Goal: Task Accomplishment & Management: Complete application form

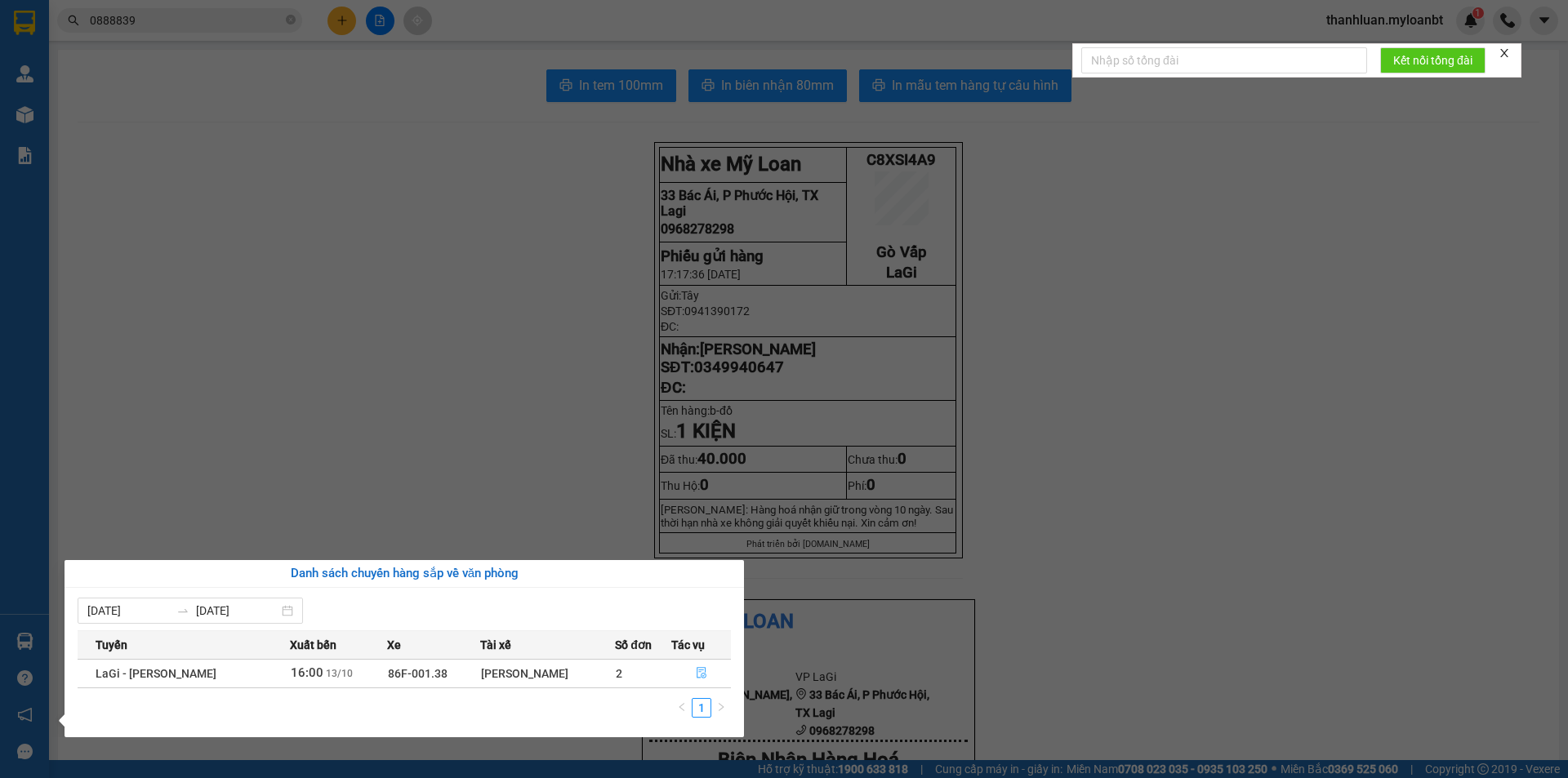
click at [706, 675] on button "button" at bounding box center [700, 673] width 58 height 26
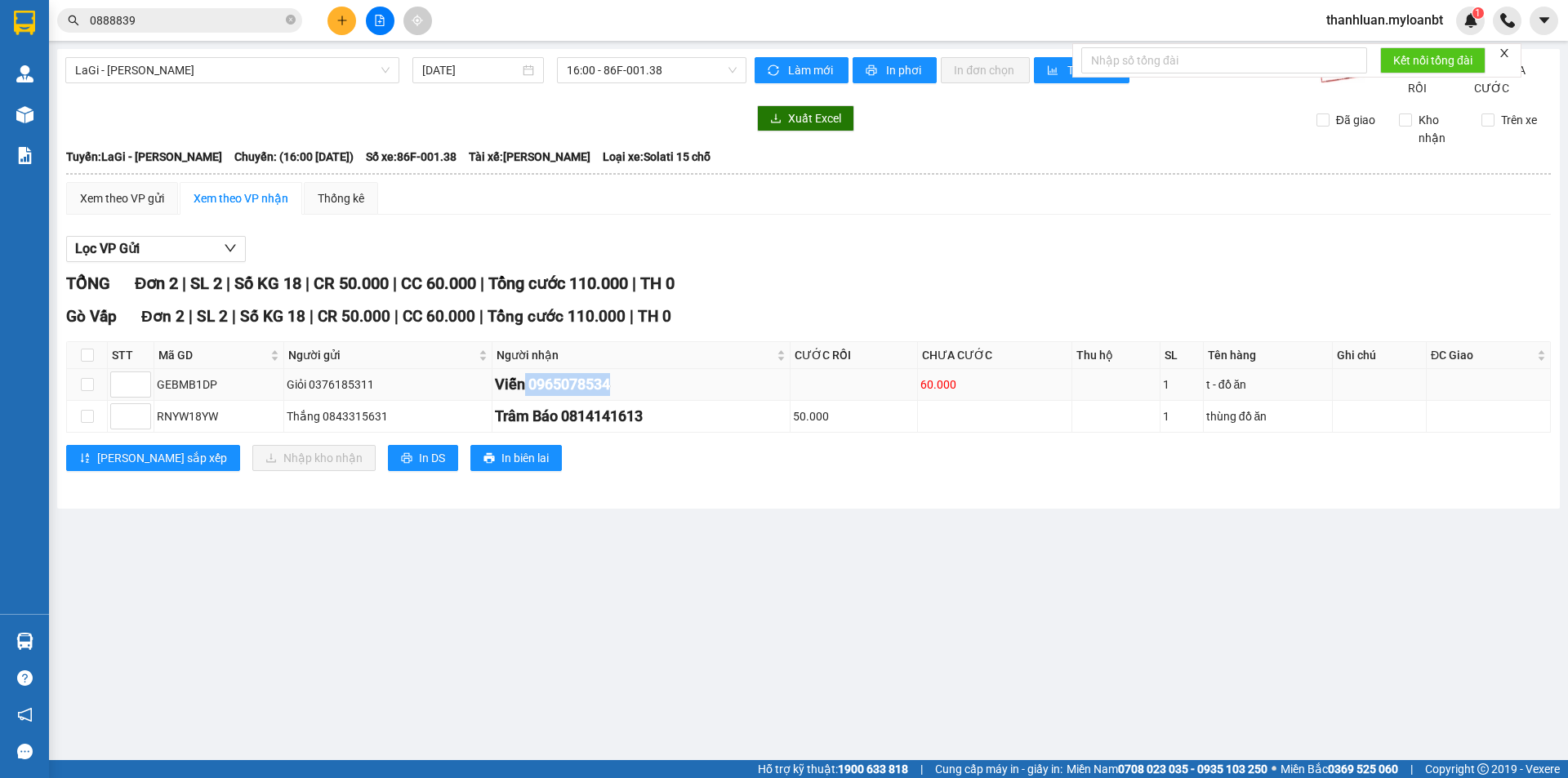
drag, startPoint x: 518, startPoint y: 402, endPoint x: 691, endPoint y: 408, distance: 173.1
click at [691, 396] on div "Viễn 0965078534" at bounding box center [640, 384] width 293 height 23
click at [735, 396] on div "Viễn 0965078534" at bounding box center [640, 384] width 293 height 23
drag, startPoint x: 914, startPoint y: 405, endPoint x: 1160, endPoint y: 424, distance: 246.7
click at [1129, 421] on tbody "GEBMB1DP Giỏi 0376185311 Viễn 0965078534 60.000 1 t - đồ ăn RNYW18YW Thắng 0843…" at bounding box center [808, 400] width 1483 height 64
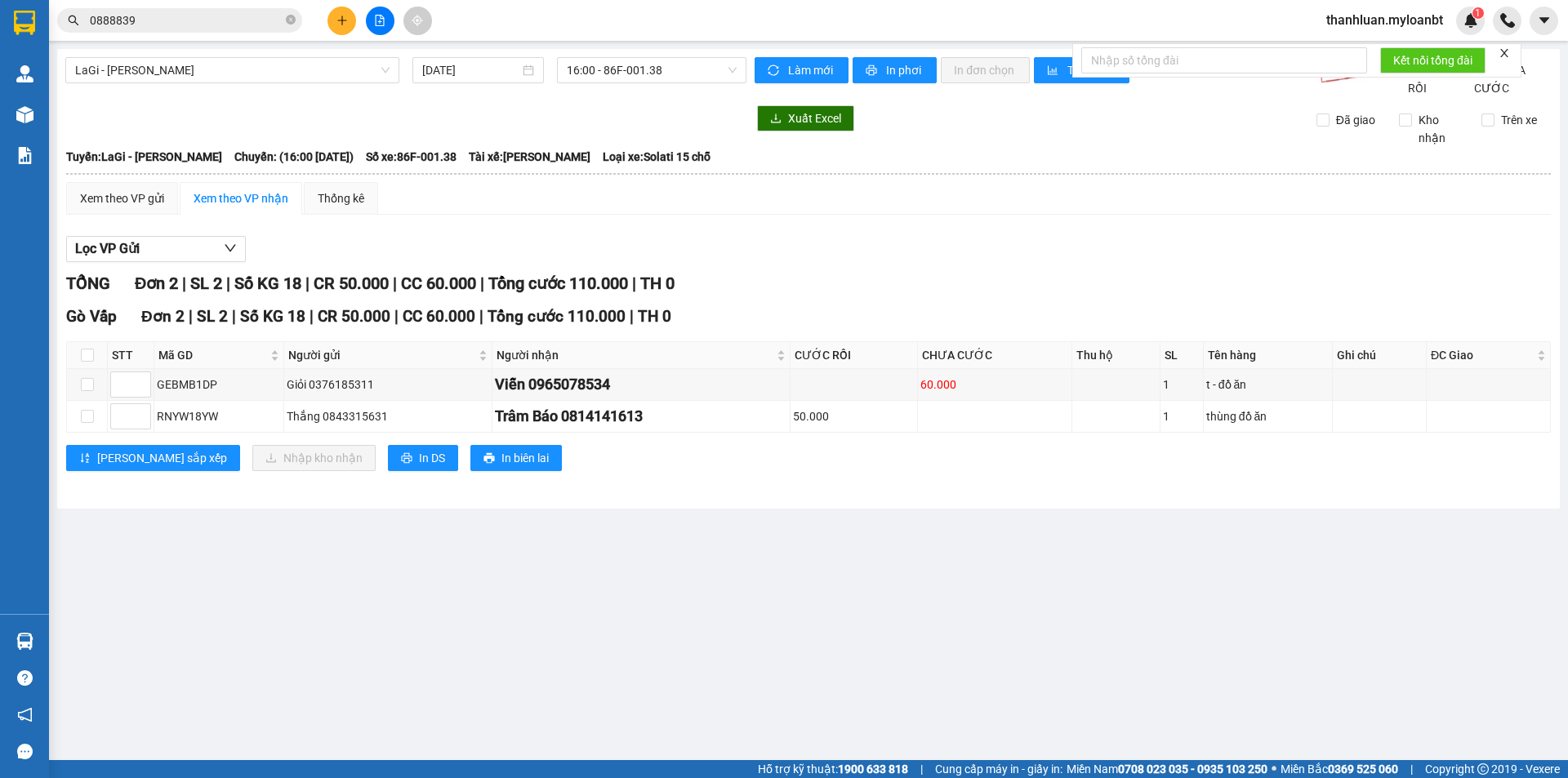
drag, startPoint x: 940, startPoint y: 361, endPoint x: 1002, endPoint y: 325, distance: 71.7
click at [945, 361] on th "CHƯA CƯỚC" at bounding box center [995, 355] width 154 height 27
click at [1005, 317] on div "TỔNG Đơn 2 | SL 2 | Số KG 18 | CR 50.000 | CC 60.000 | Tổng cước 110.000 | TH 0…" at bounding box center [808, 381] width 1484 height 220
click at [338, 25] on icon "plus" at bounding box center [342, 19] width 11 height 11
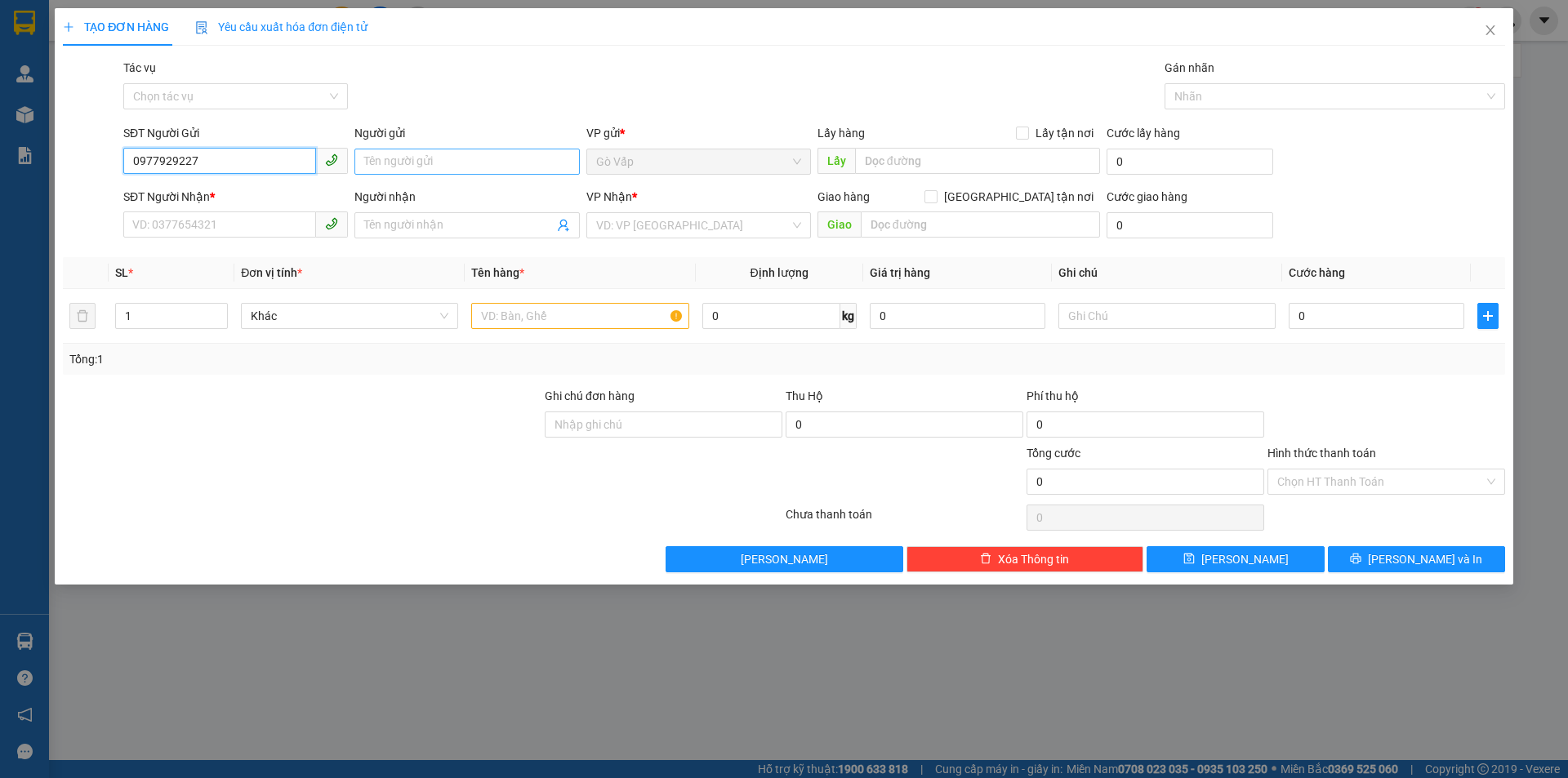
type input "0977929227"
click at [466, 154] on input "Người gửi" at bounding box center [466, 161] width 225 height 26
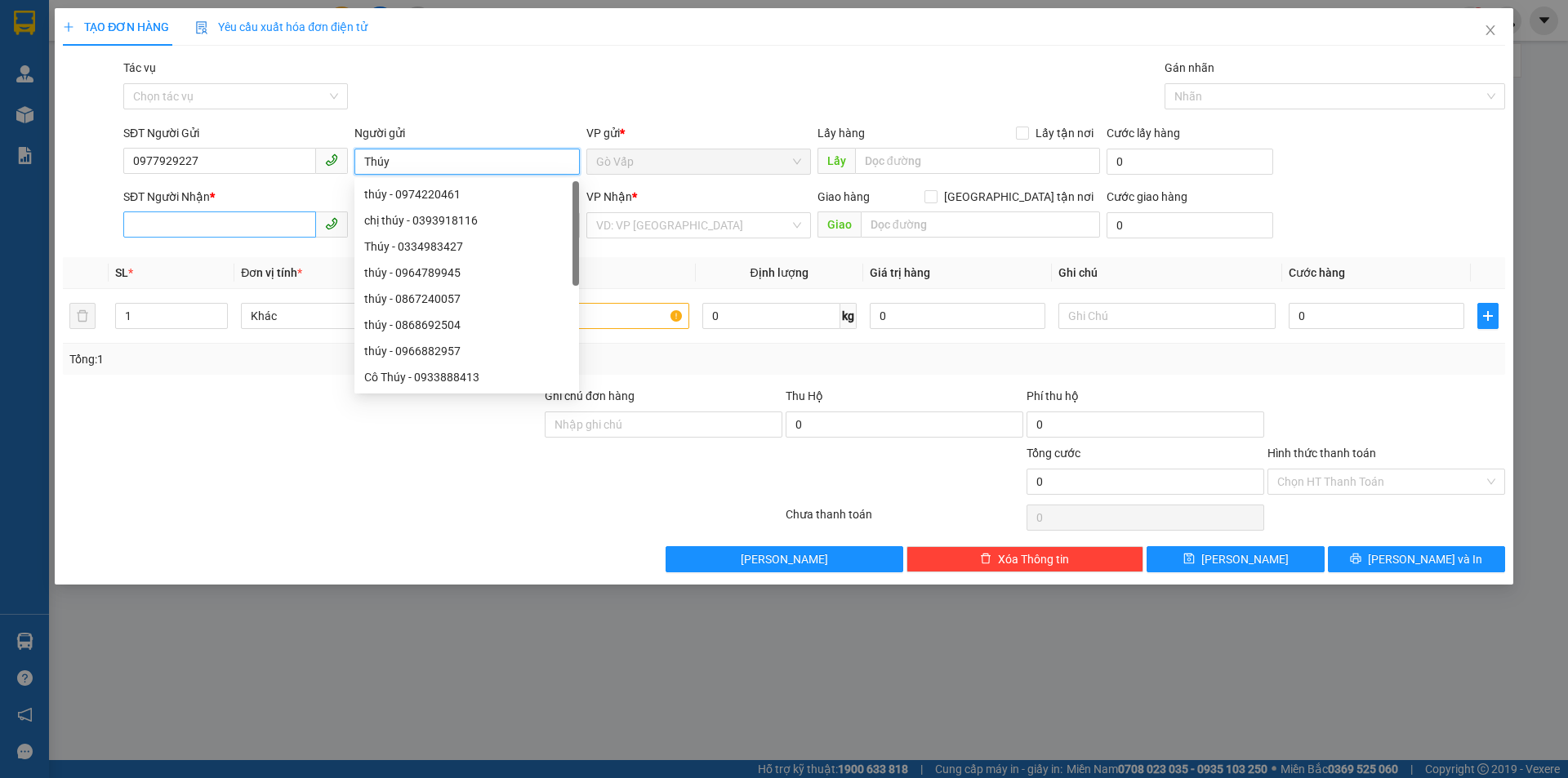
type input "Thúy"
click at [186, 226] on input "SĐT Người Nhận *" at bounding box center [219, 224] width 193 height 26
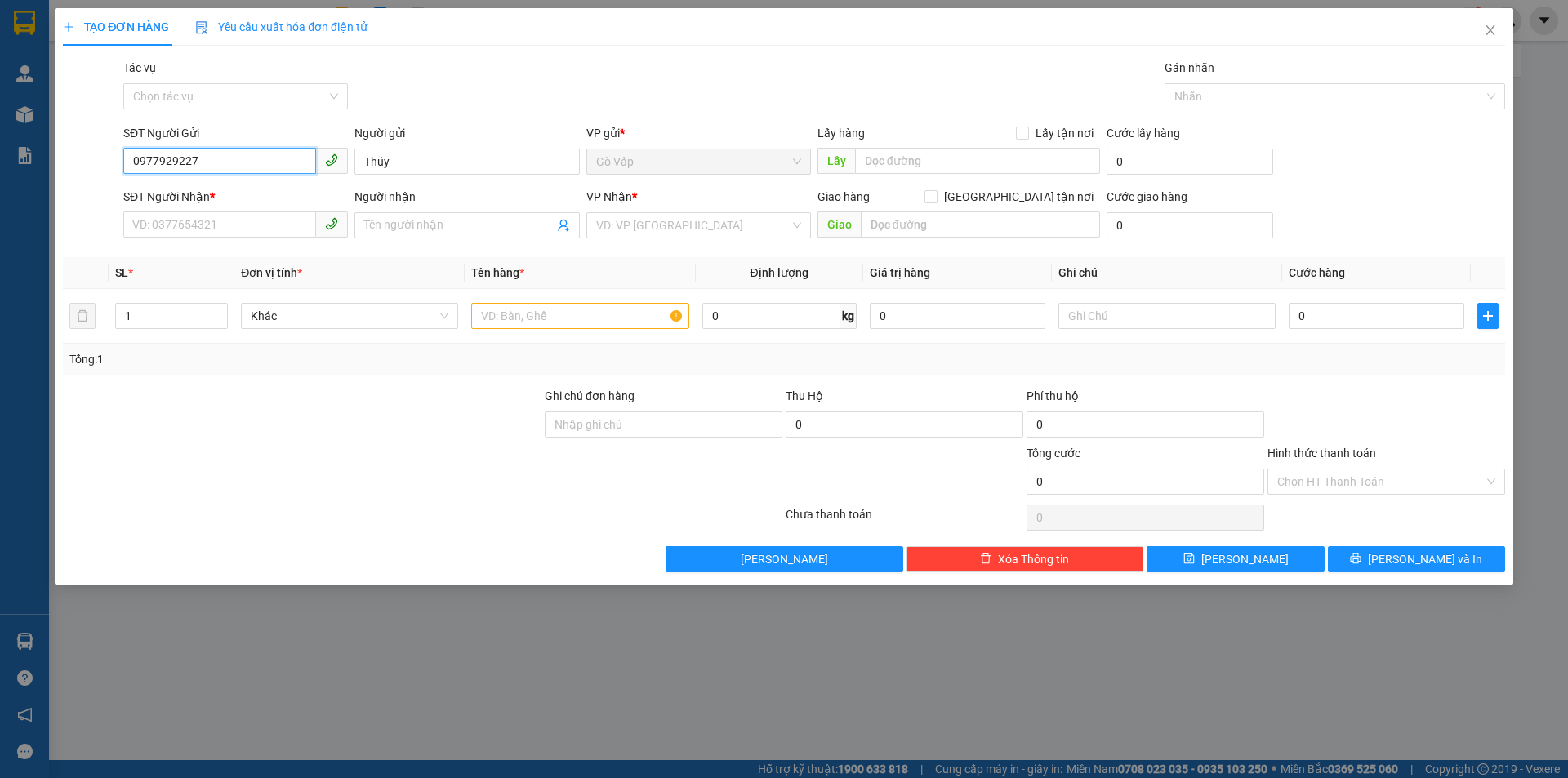
click at [230, 160] on input "0977929227" at bounding box center [219, 160] width 193 height 26
click at [222, 231] on input "SĐT Người Nhận *" at bounding box center [219, 224] width 193 height 26
paste input "0977929227"
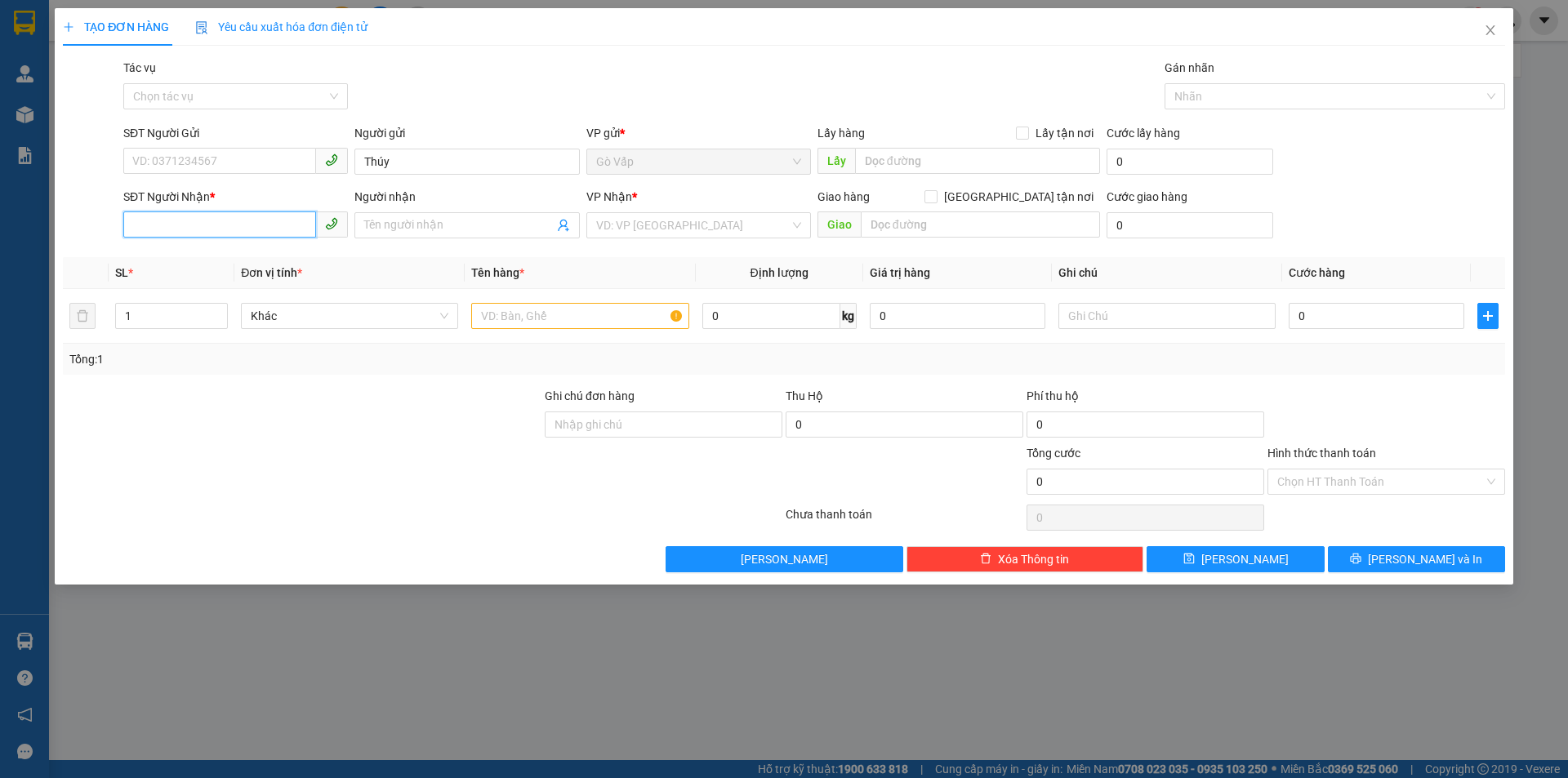
type input "0977929227"
click at [289, 253] on div "0977929227 - Thúy" at bounding box center [236, 258] width 205 height 18
type input "Thúy"
type input "Tân Xuân"
type input "0977929227"
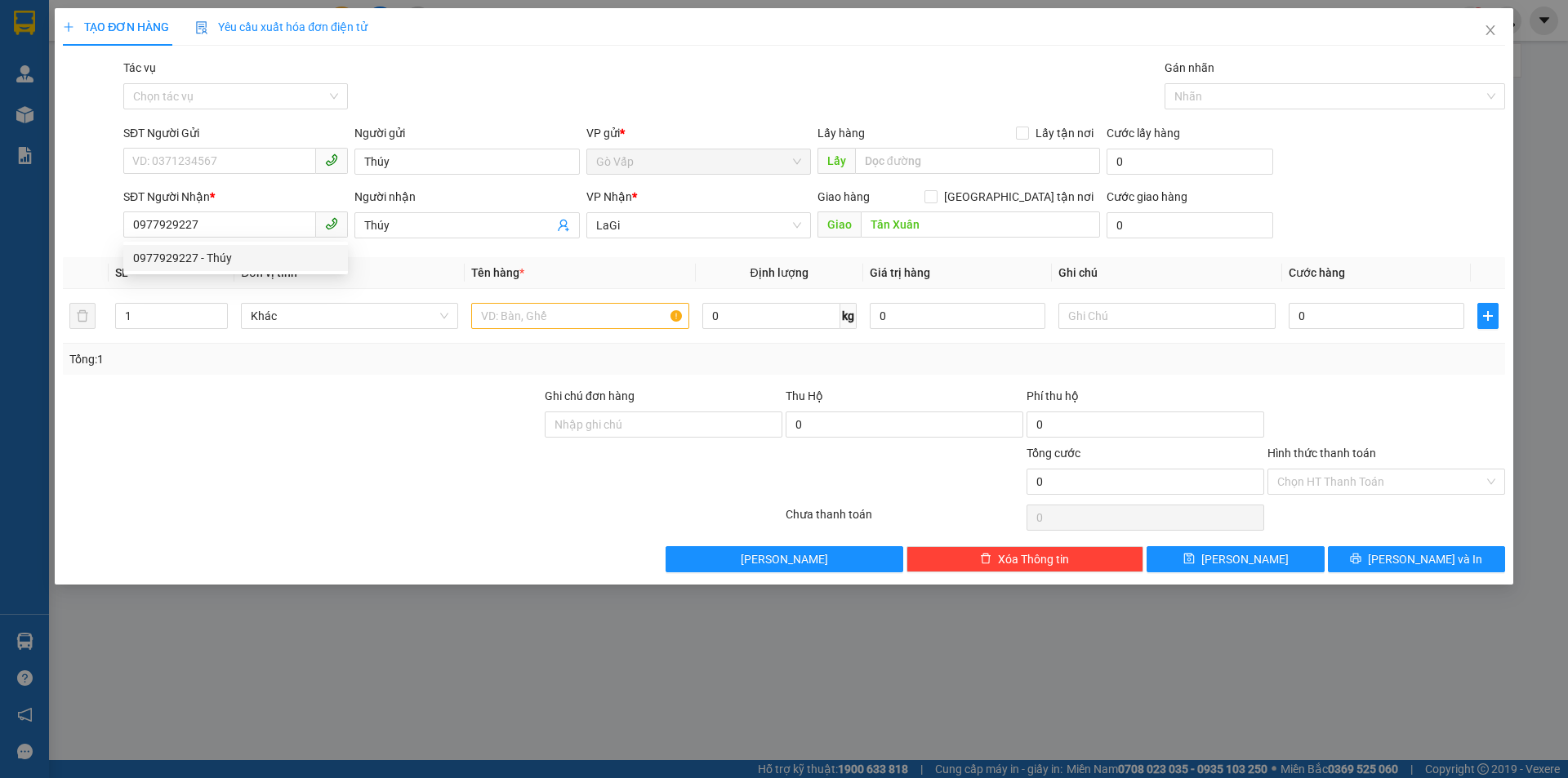
click at [268, 176] on div "SĐT Người Gửi VD: 0371234567" at bounding box center [235, 152] width 225 height 57
click at [267, 170] on input "SĐT Người Gửi" at bounding box center [219, 160] width 193 height 26
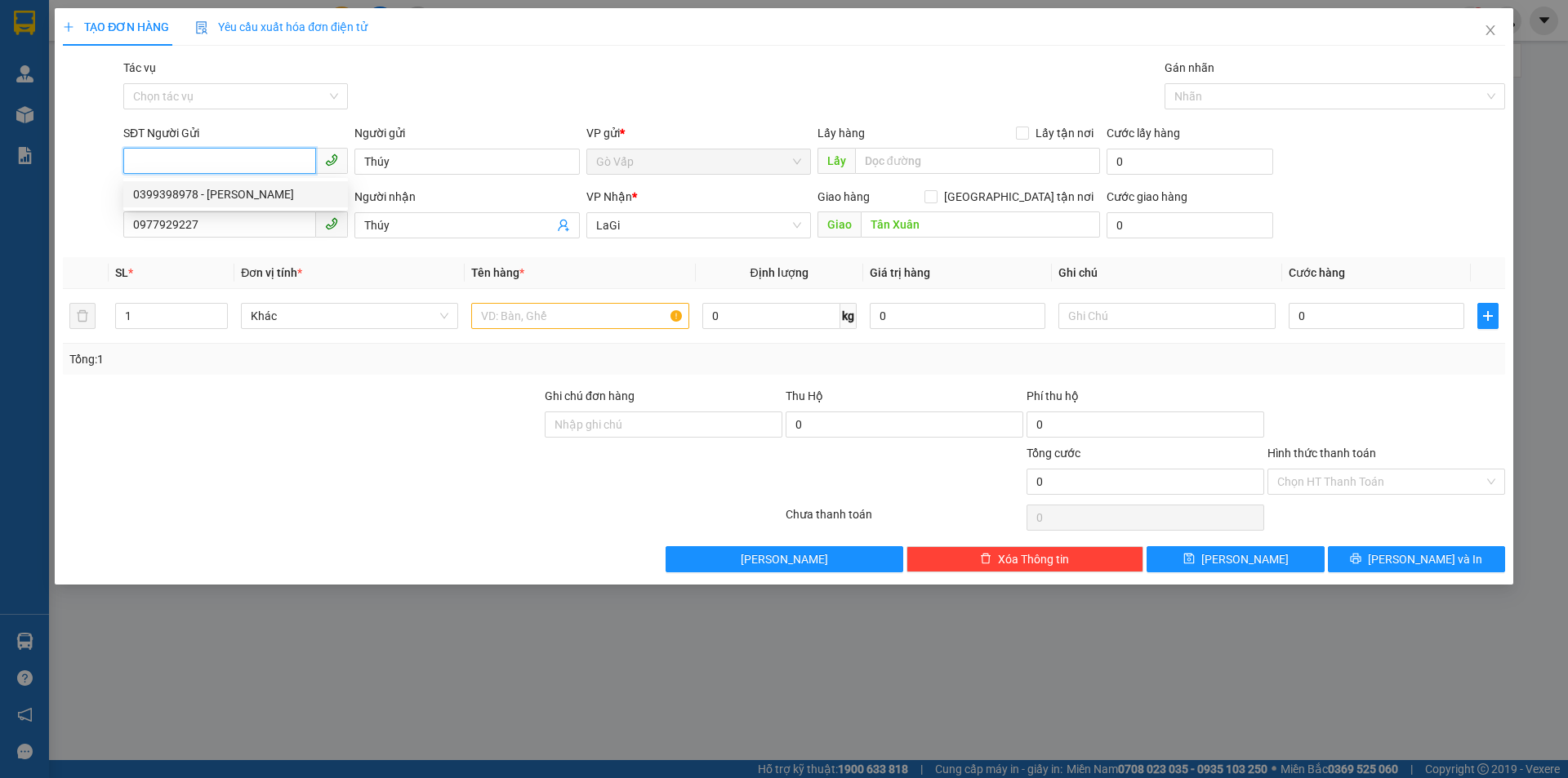
click at [286, 186] on div "0399398978 - [PERSON_NAME]" at bounding box center [236, 194] width 205 height 18
type input "0399398978"
type input "khánh"
click at [581, 319] on input "text" at bounding box center [580, 315] width 217 height 26
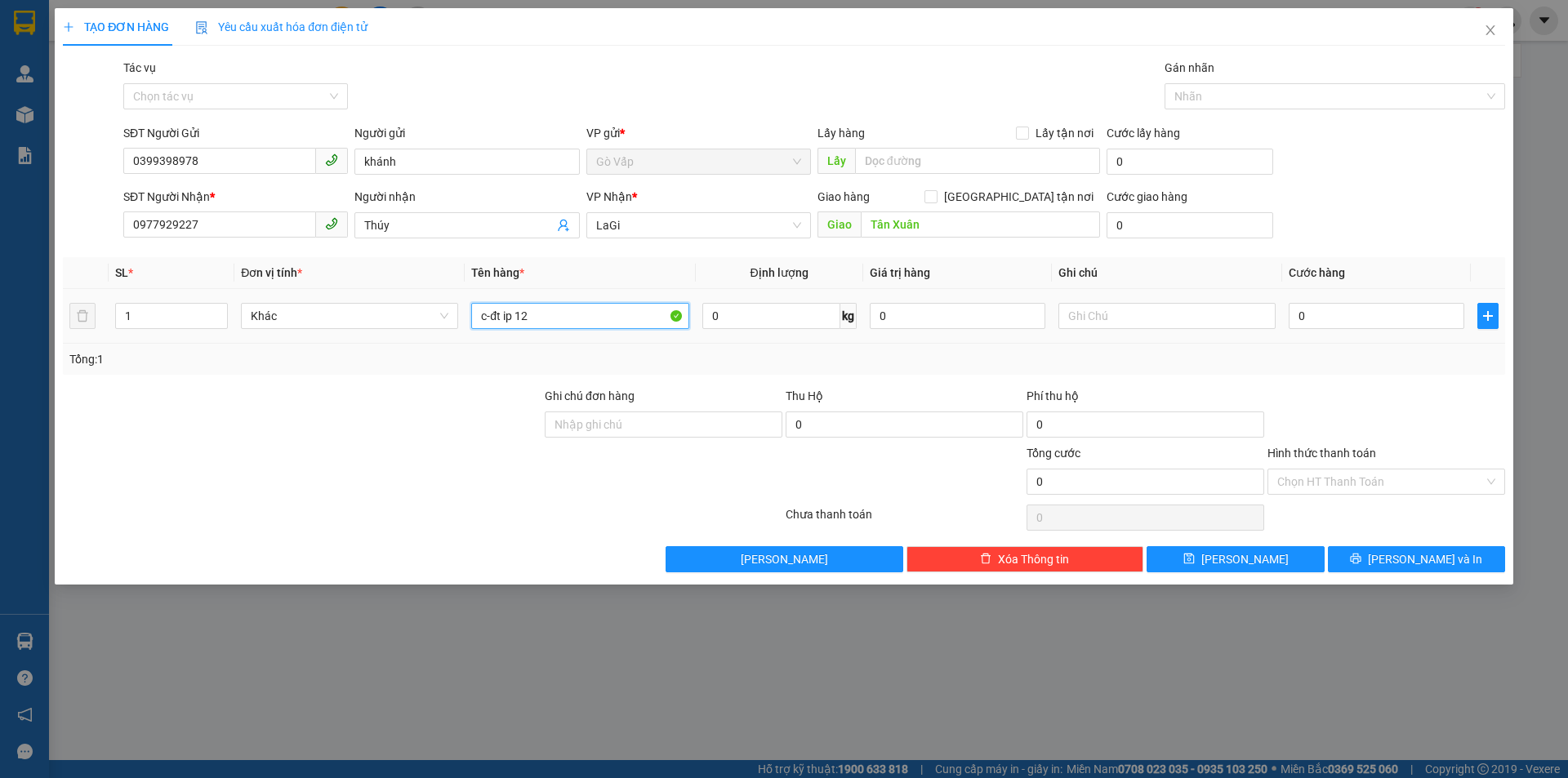
type input "c-đt ip 12"
click at [1315, 300] on div "0" at bounding box center [1375, 315] width 176 height 33
click at [1331, 311] on input "0" at bounding box center [1375, 315] width 176 height 26
click at [1208, 228] on input "0" at bounding box center [1190, 225] width 166 height 26
type input "2"
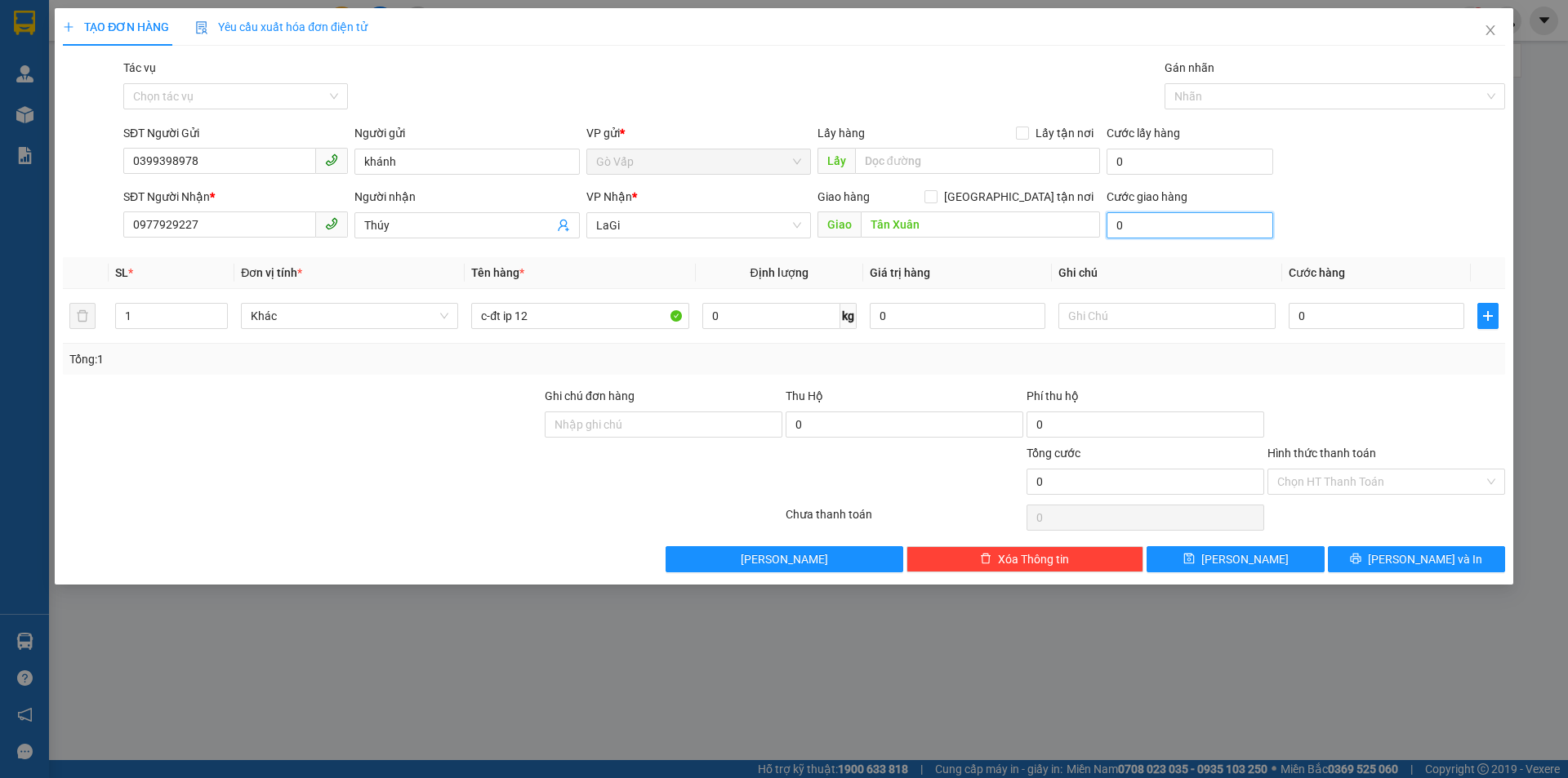
type input "2"
type input "20"
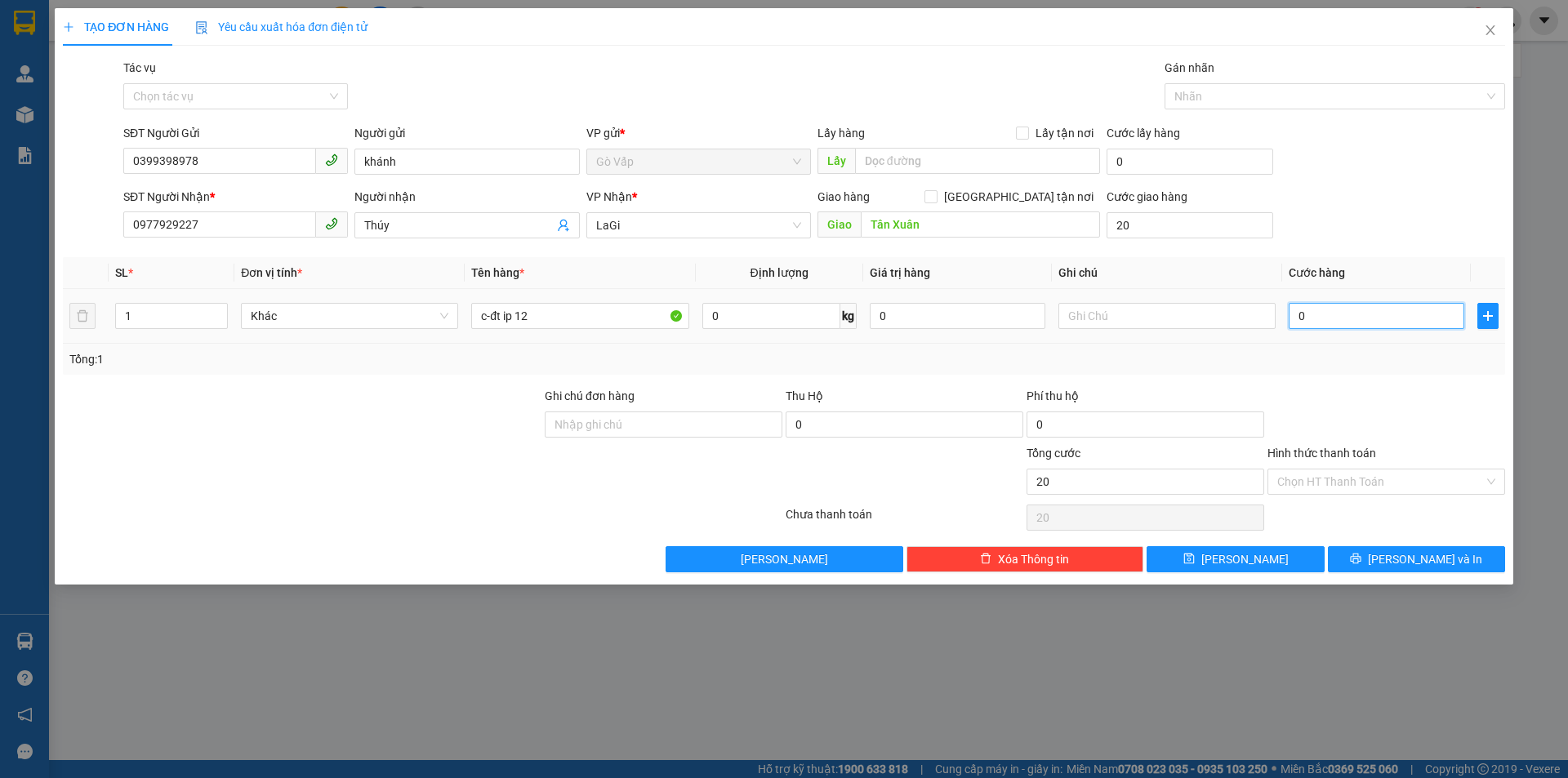
type input "20.000"
click at [1349, 311] on input "0" at bounding box center [1375, 315] width 176 height 26
type input "5"
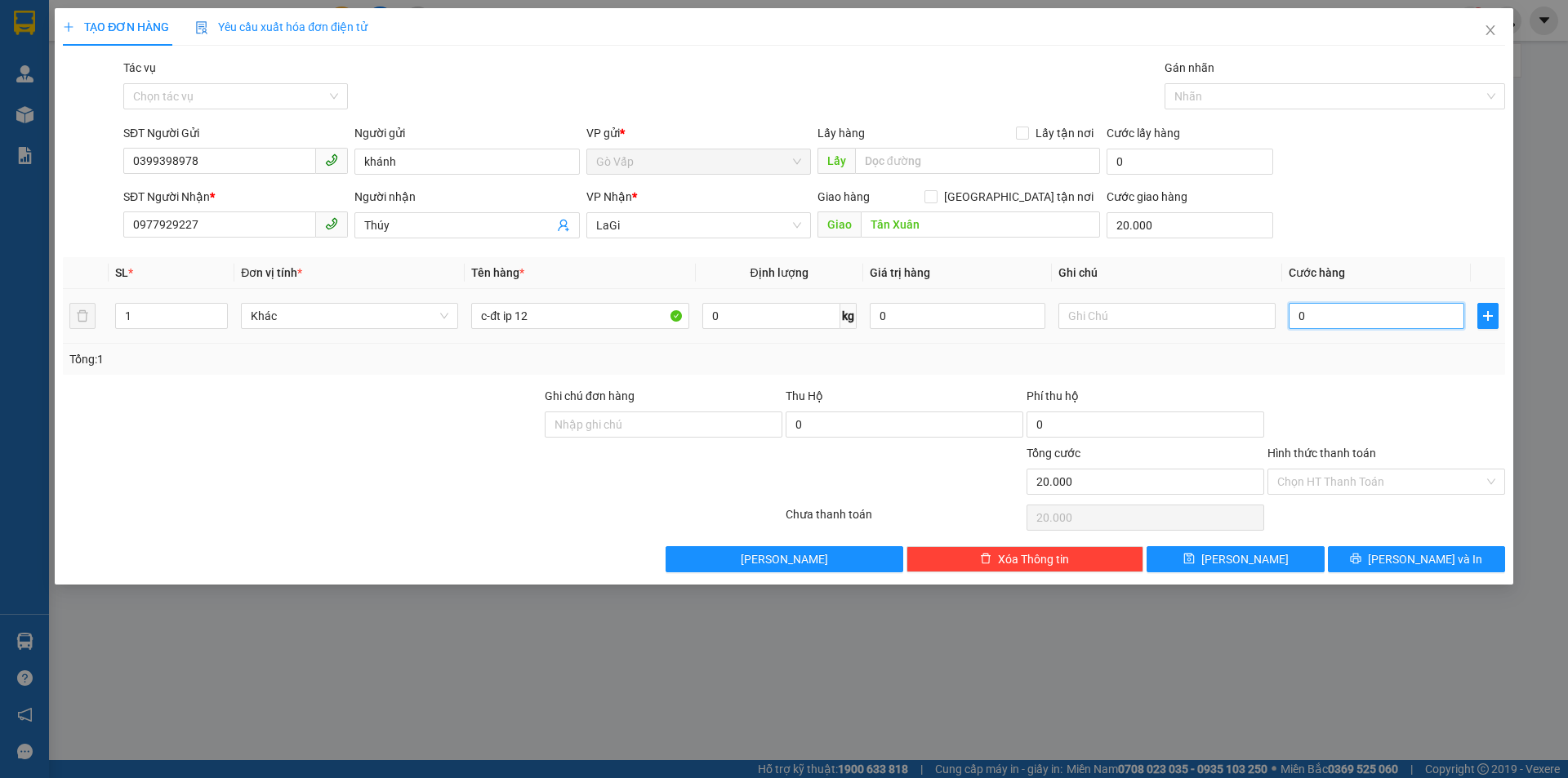
type input "20.005"
type input "50"
type input "20.050"
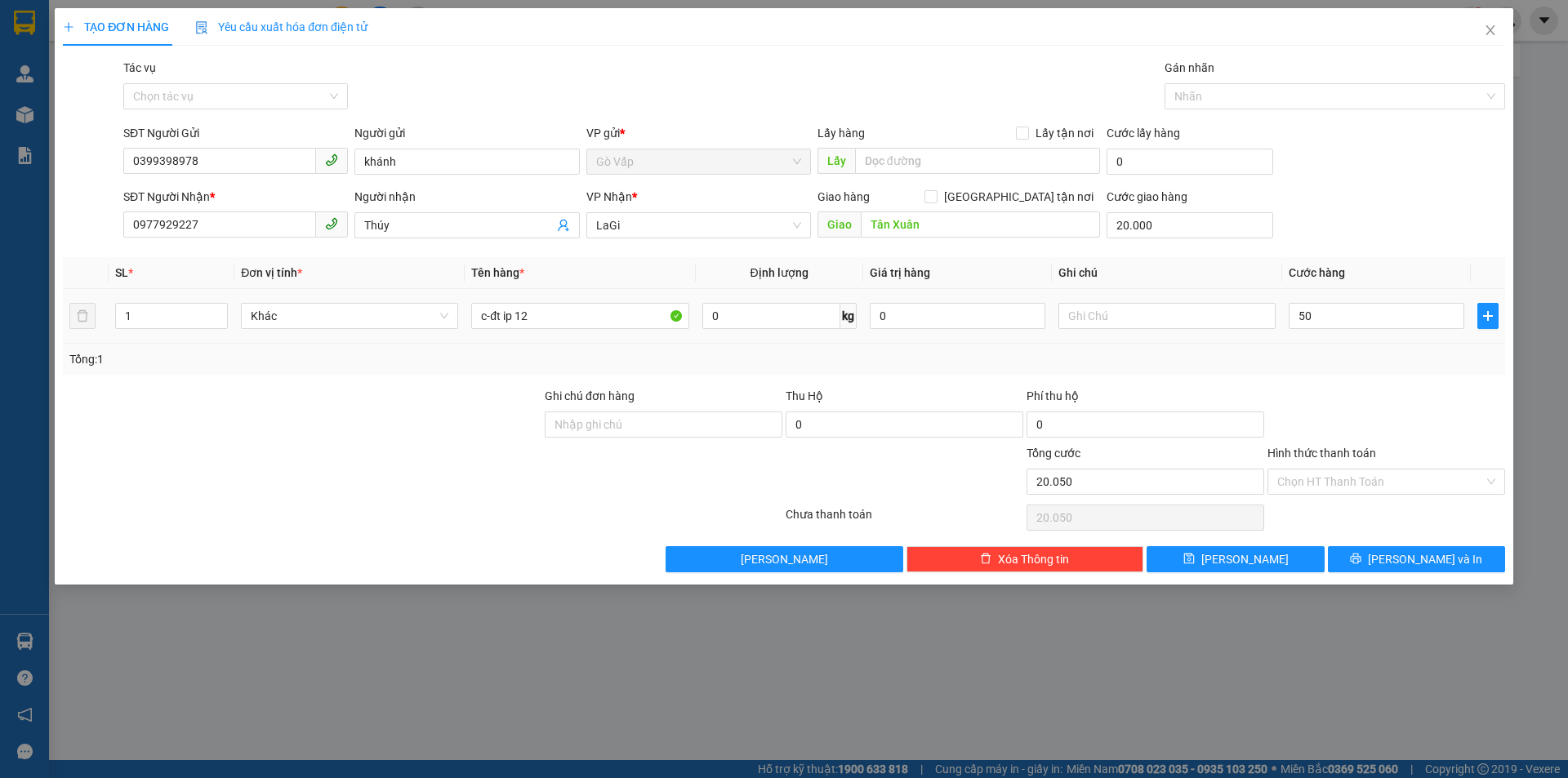
type input "50.000"
type input "70.000"
click at [1344, 380] on div "Transit Pickup Surcharge Ids Transit Deliver Surcharge Ids Transit Deliver Surc…" at bounding box center [784, 315] width 1442 height 514
click at [1304, 391] on div at bounding box center [1386, 414] width 241 height 57
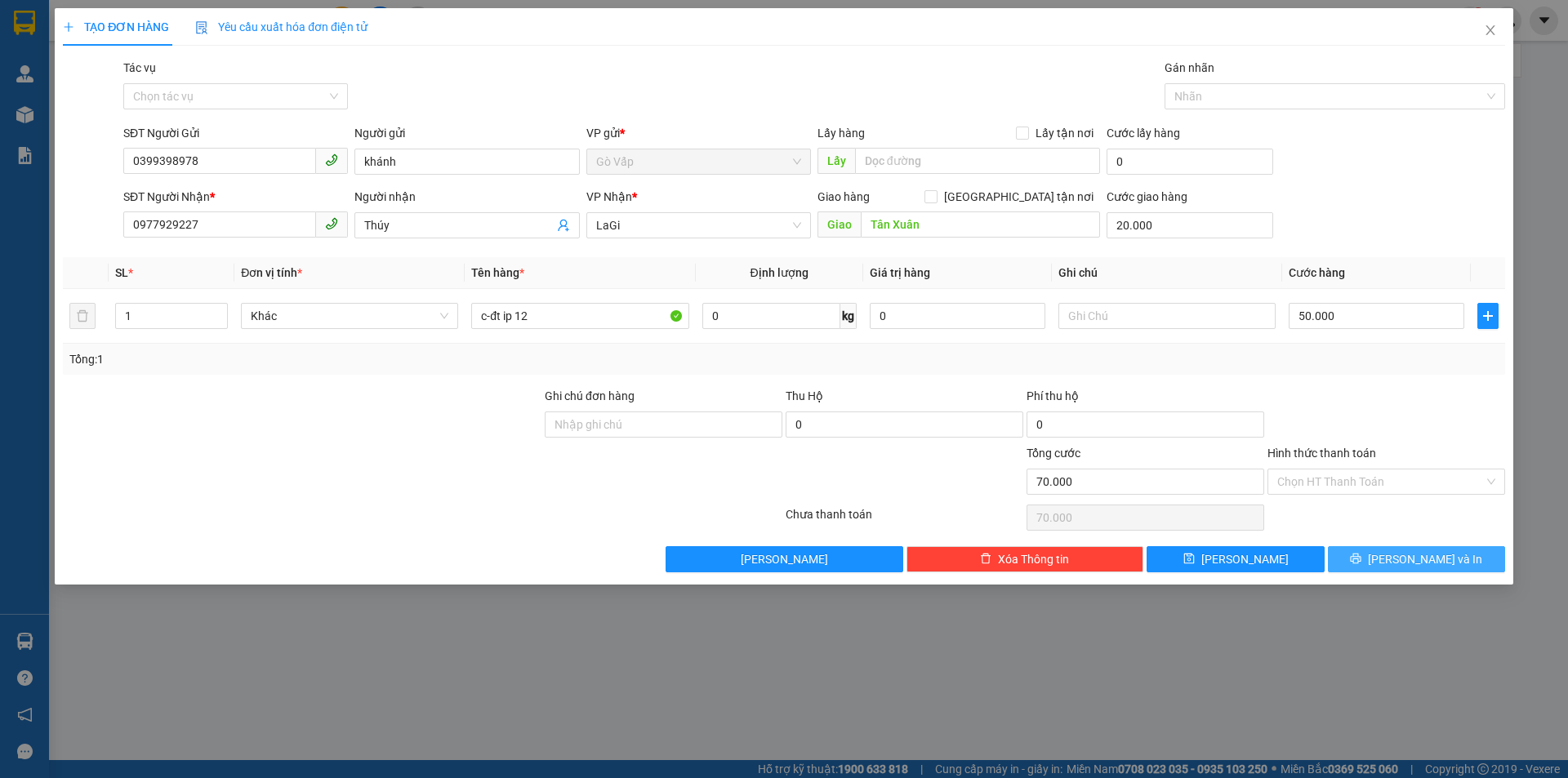
click at [1422, 559] on span "[PERSON_NAME] và In" at bounding box center [1425, 558] width 114 height 18
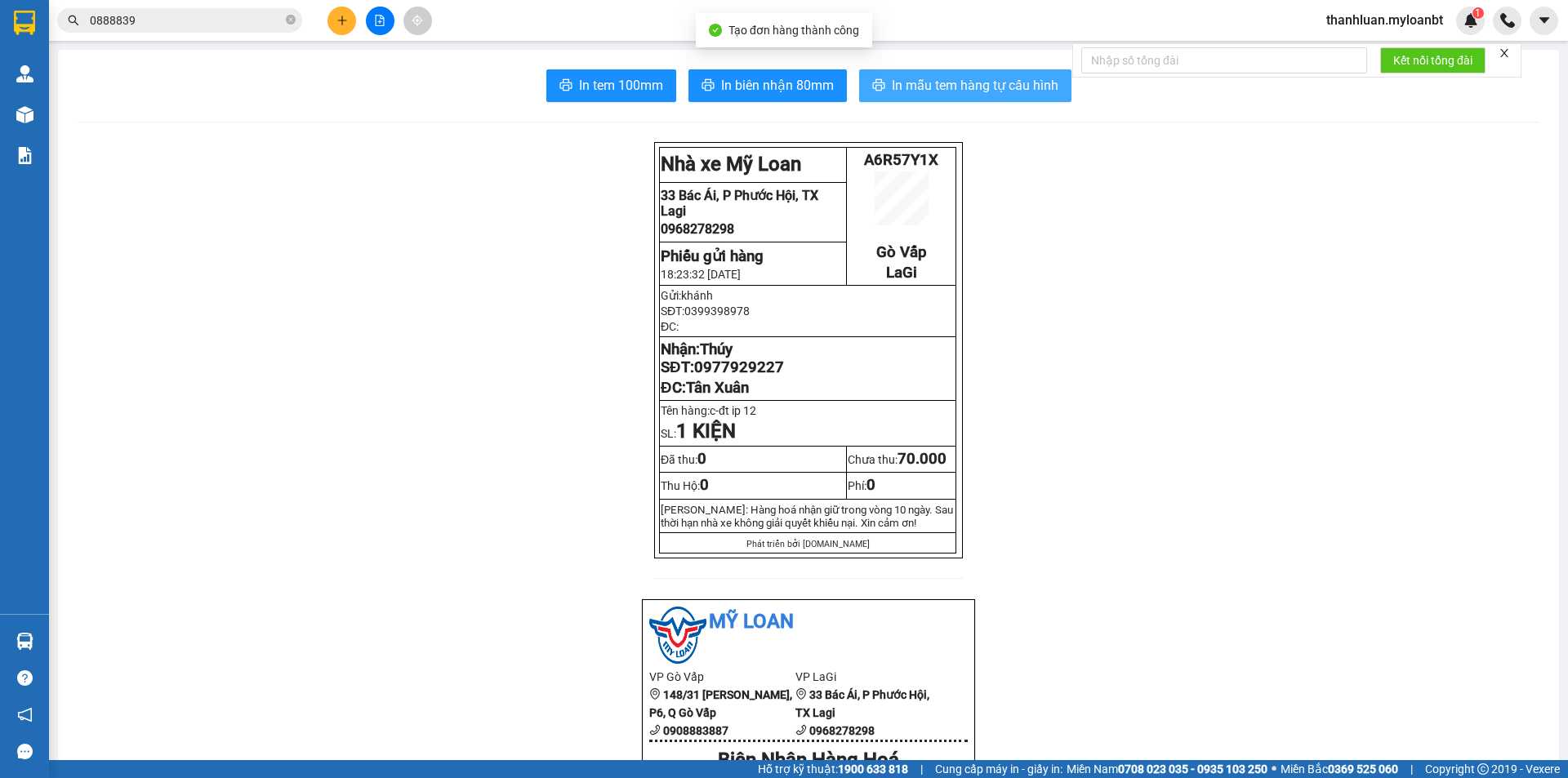
click at [976, 86] on span "In mẫu tem hàng tự cấu hình" at bounding box center [974, 86] width 166 height 20
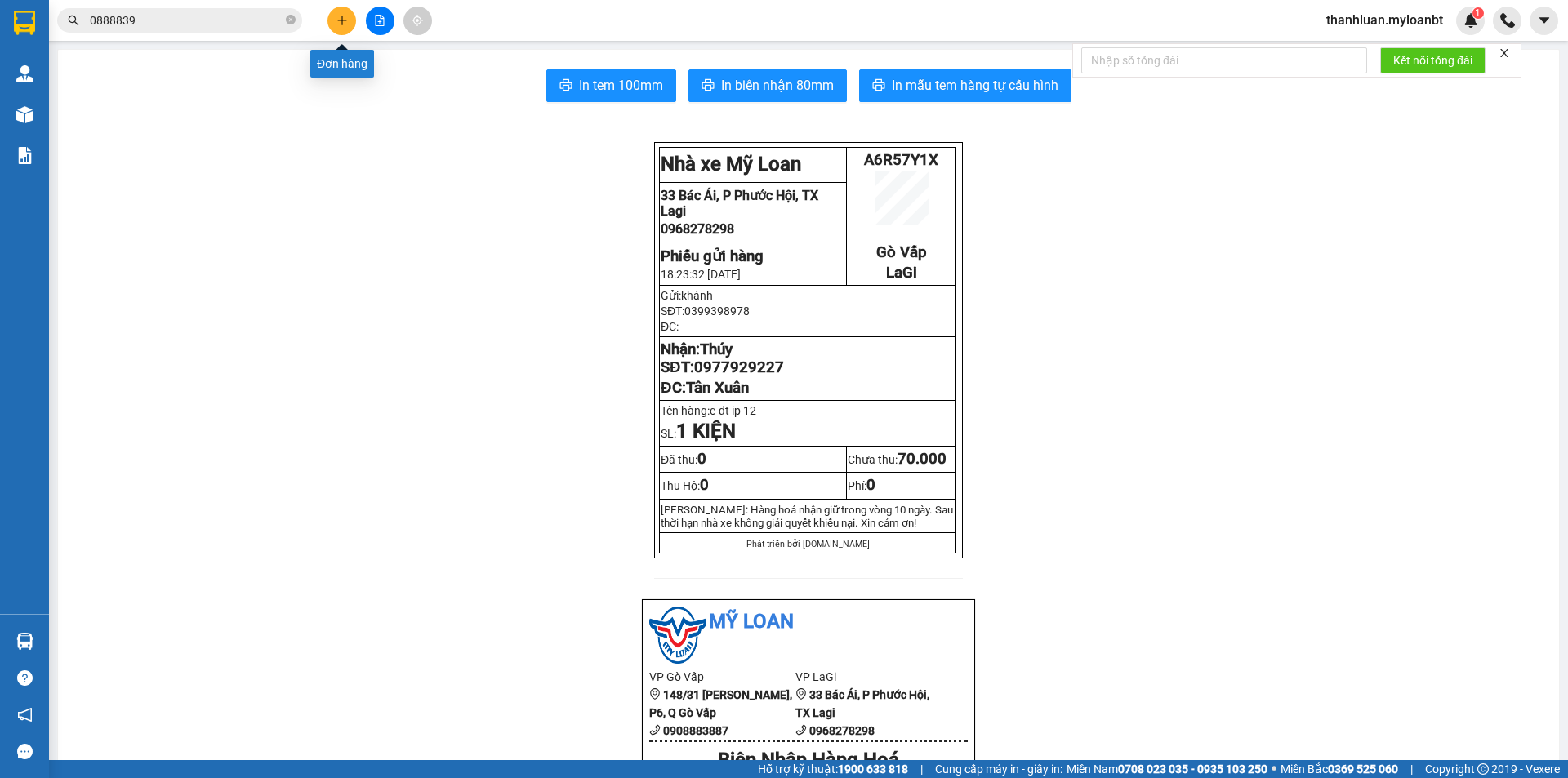
click at [342, 12] on button at bounding box center [342, 21] width 29 height 29
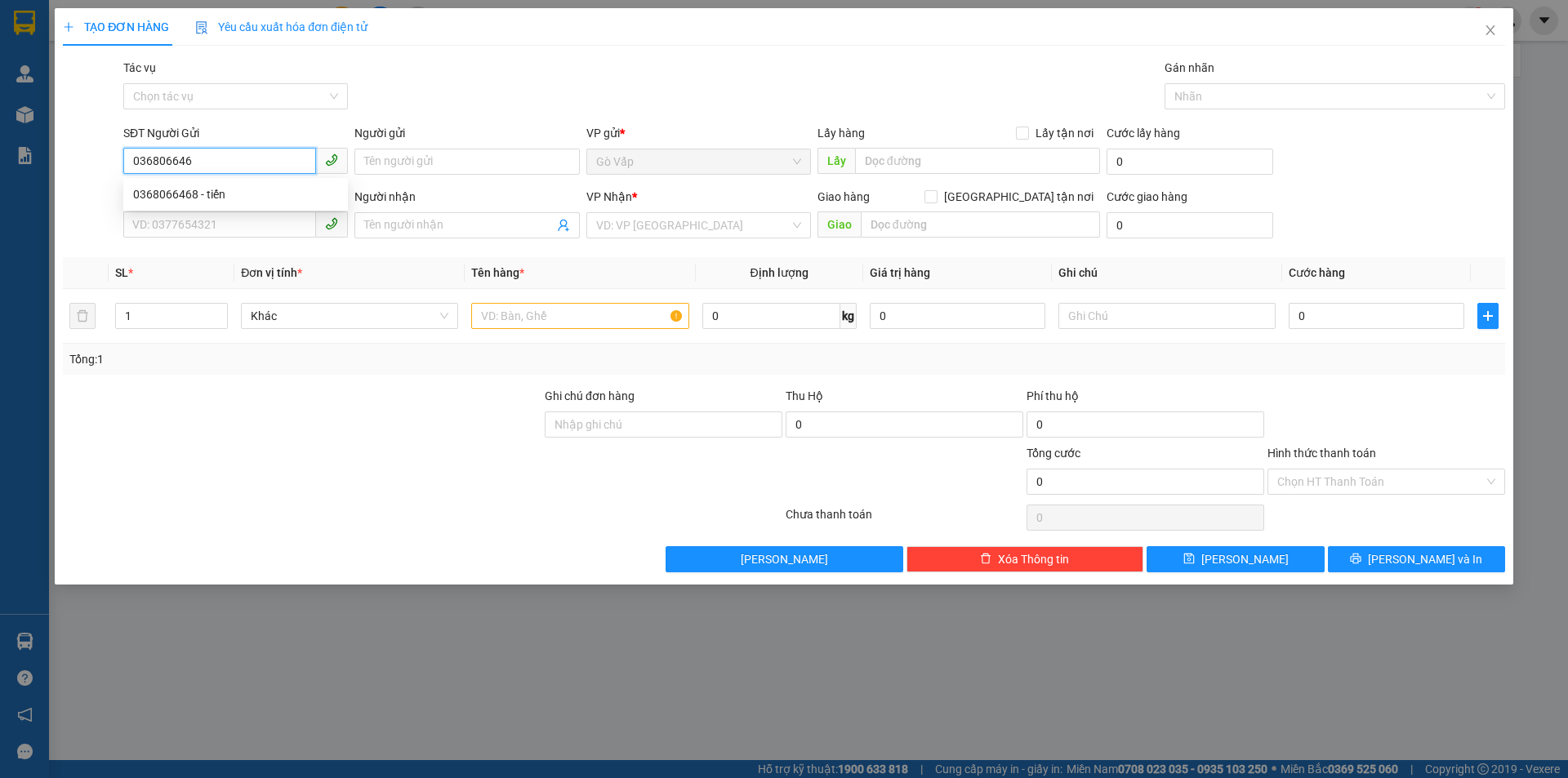
type input "0368066468"
click at [242, 186] on div "0368066468 - tiến" at bounding box center [236, 194] width 205 height 18
type input "tiến"
type input "0368066468"
type input "tiến"
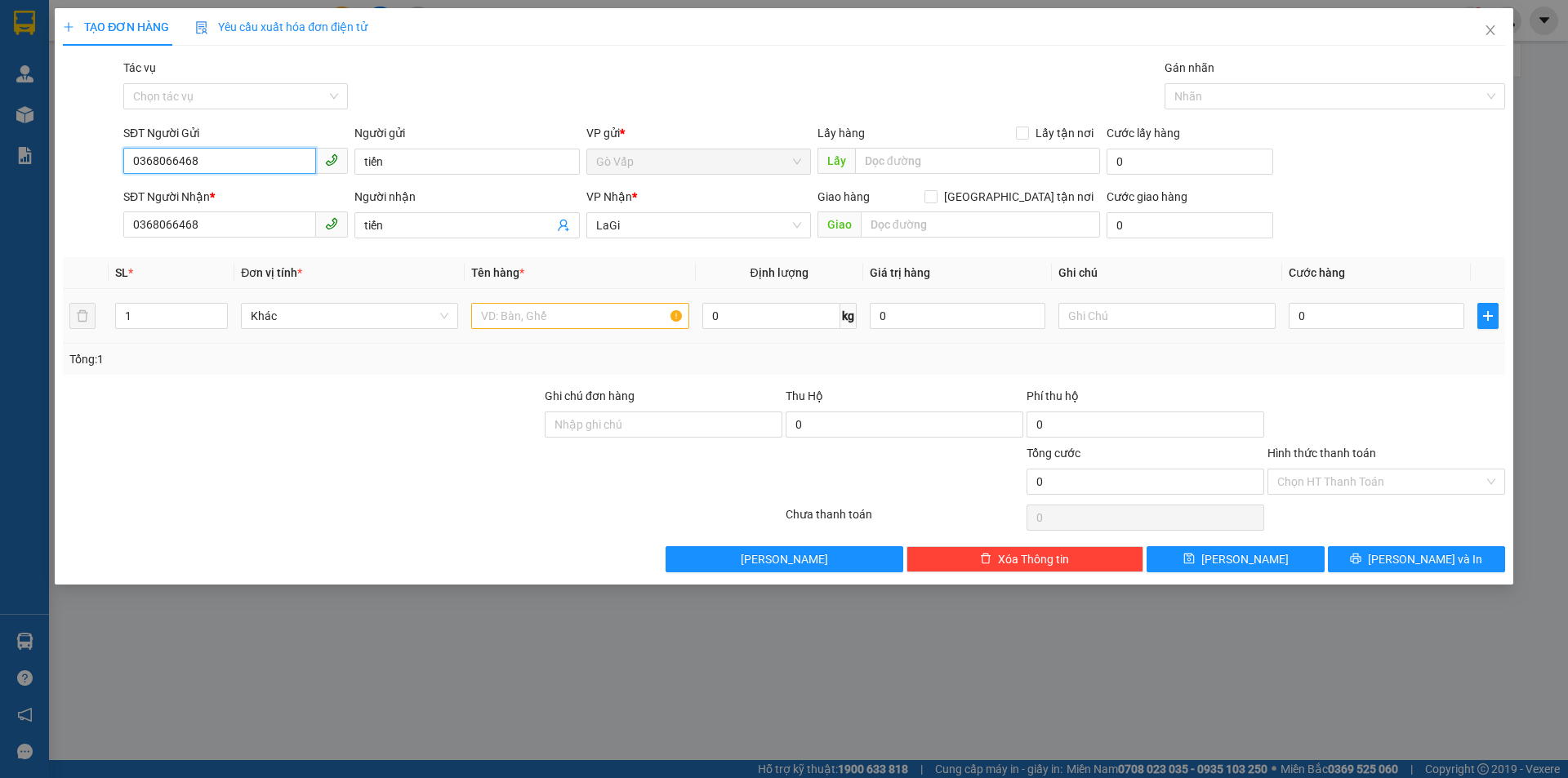
type input "0368066468"
click at [521, 321] on input "text" at bounding box center [580, 315] width 217 height 26
type input "t"
click at [751, 314] on input "0" at bounding box center [771, 315] width 138 height 26
type input "7"
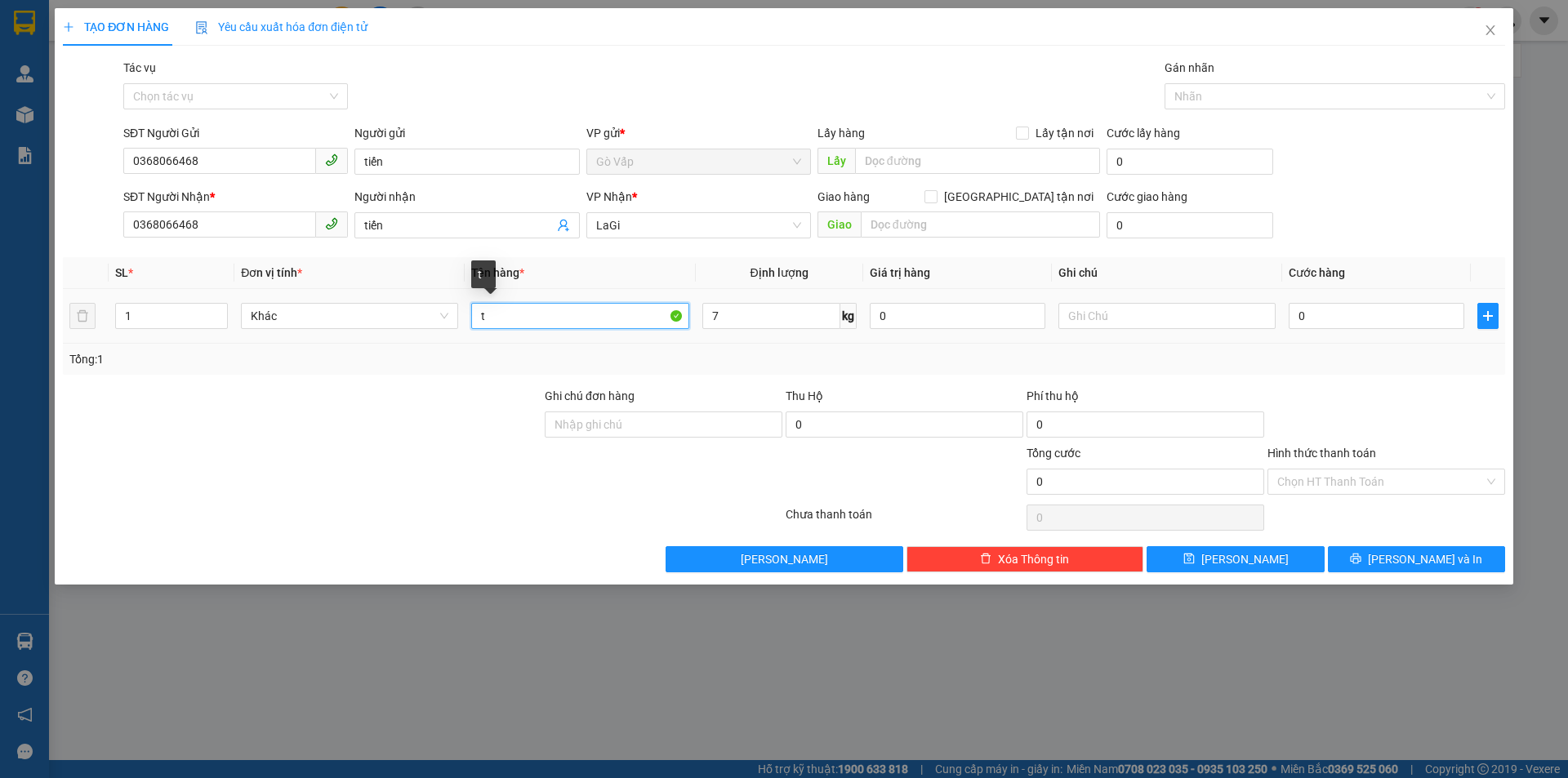
click at [581, 314] on input "t" at bounding box center [580, 315] width 217 height 26
type input "t-cân điện tử"
click at [1309, 316] on input "0" at bounding box center [1375, 315] width 176 height 26
type input "6"
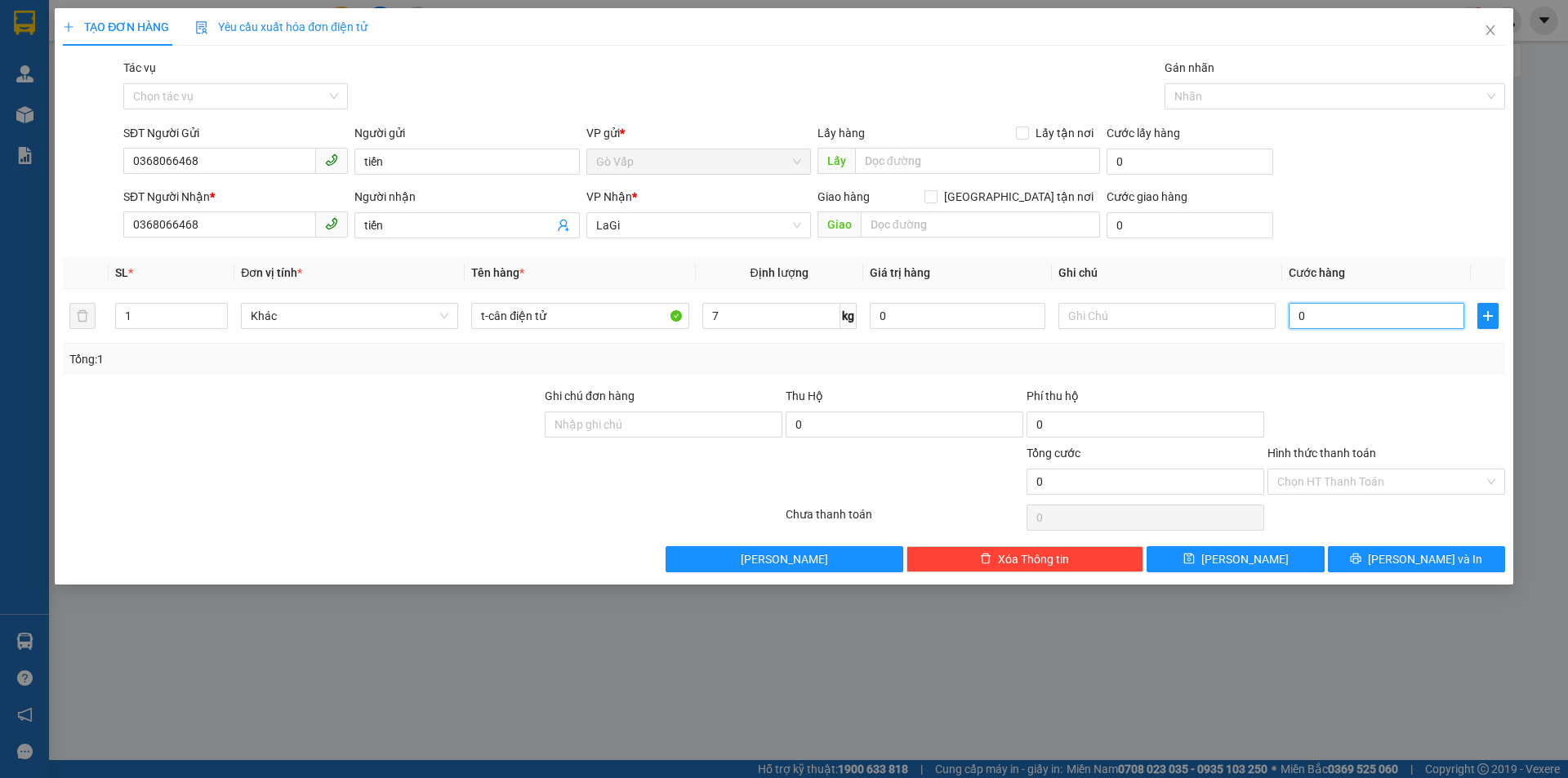
type input "6"
type input "60"
click at [1421, 567] on span "[PERSON_NAME] và In" at bounding box center [1425, 558] width 114 height 18
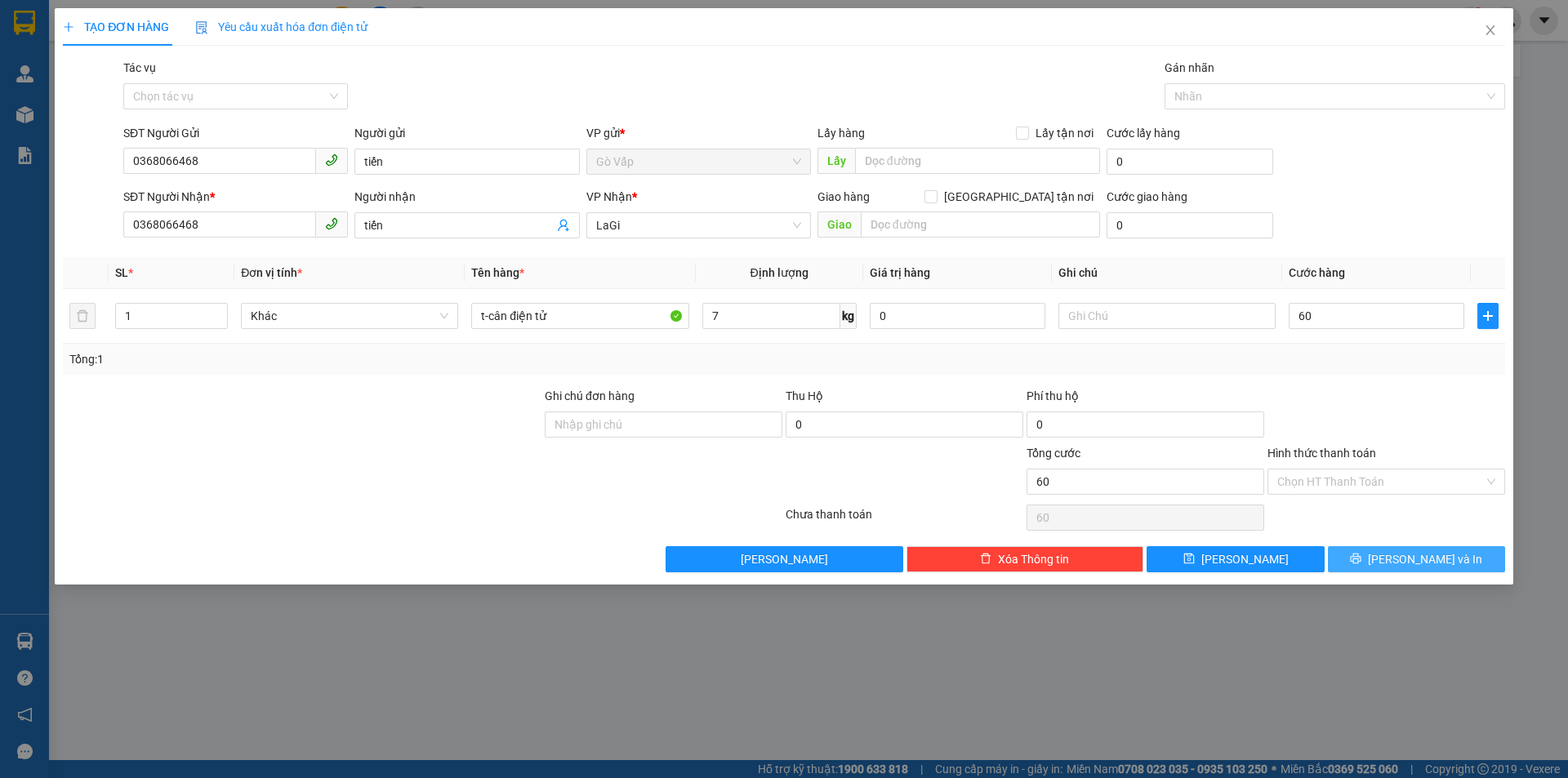
type input "60.000"
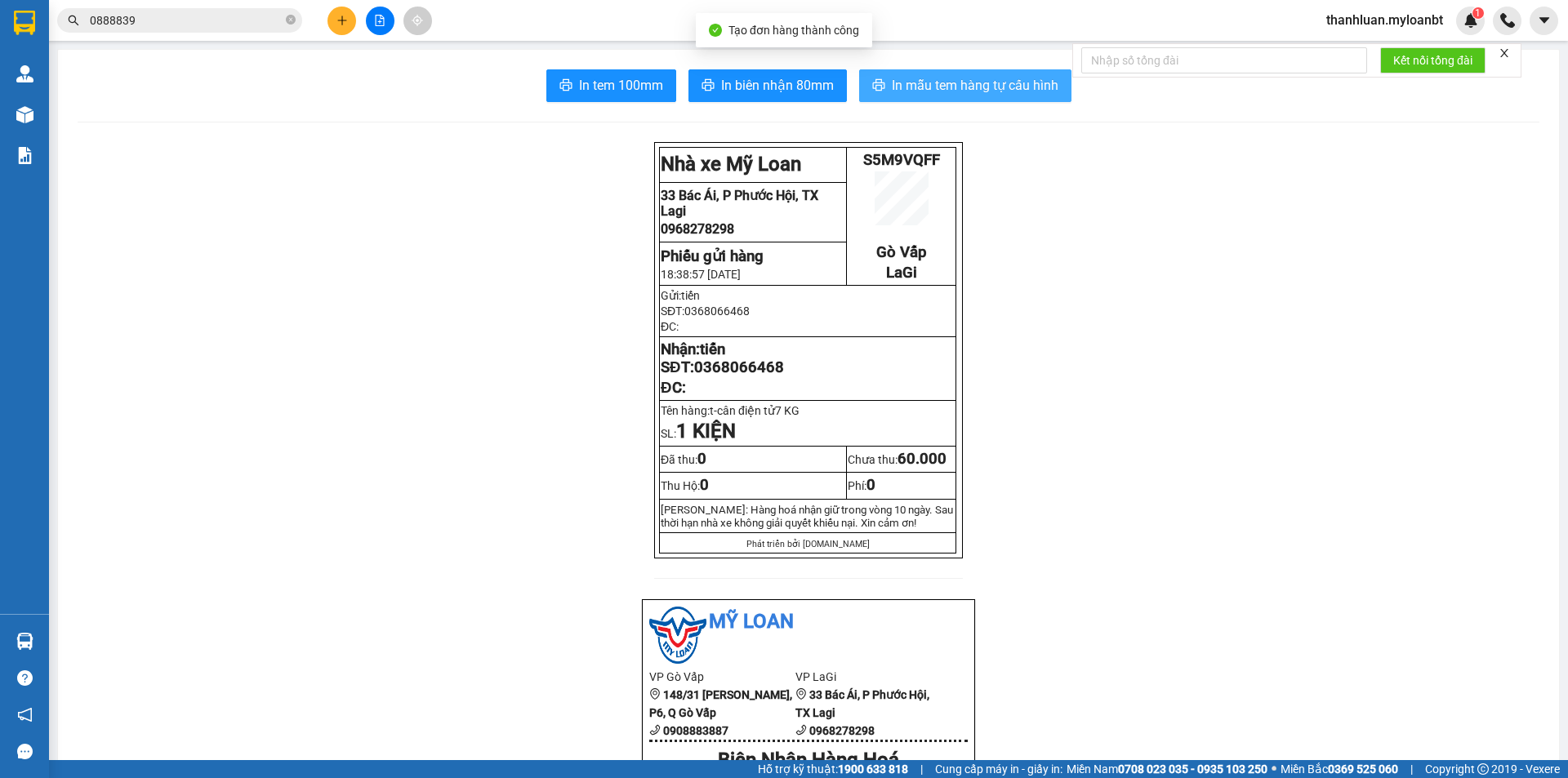
click at [891, 76] on span "In mẫu tem hàng tự cấu hình" at bounding box center [974, 86] width 166 height 20
